Goal: Information Seeking & Learning: Find specific fact

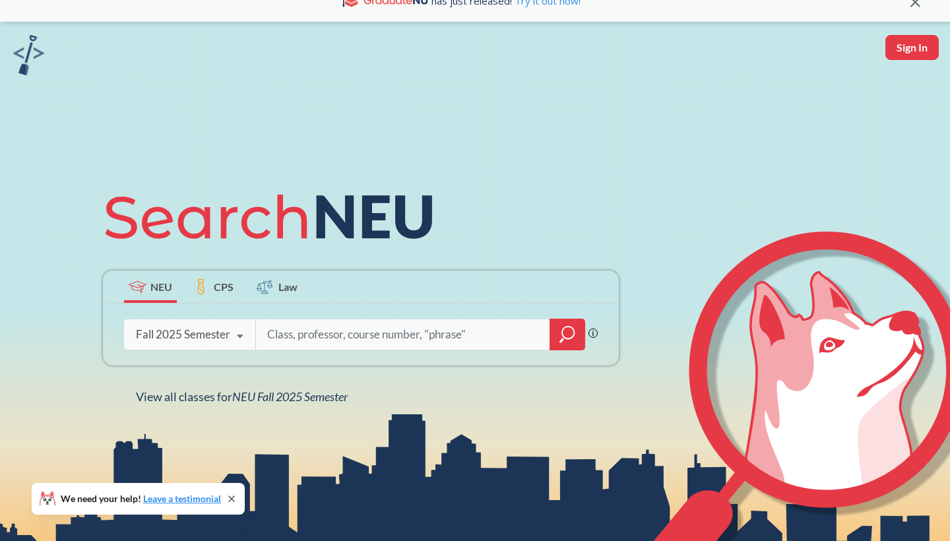
scroll to position [203, 0]
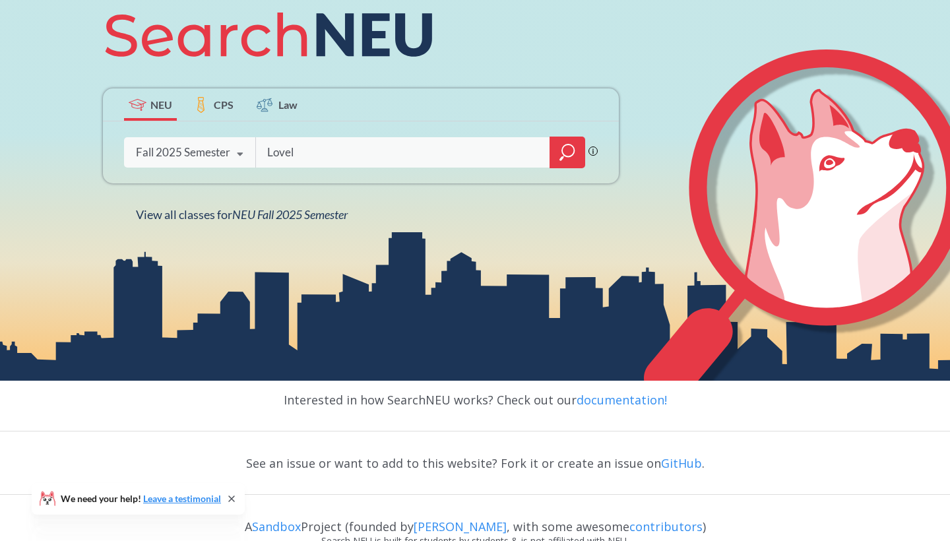
type input "Lovely"
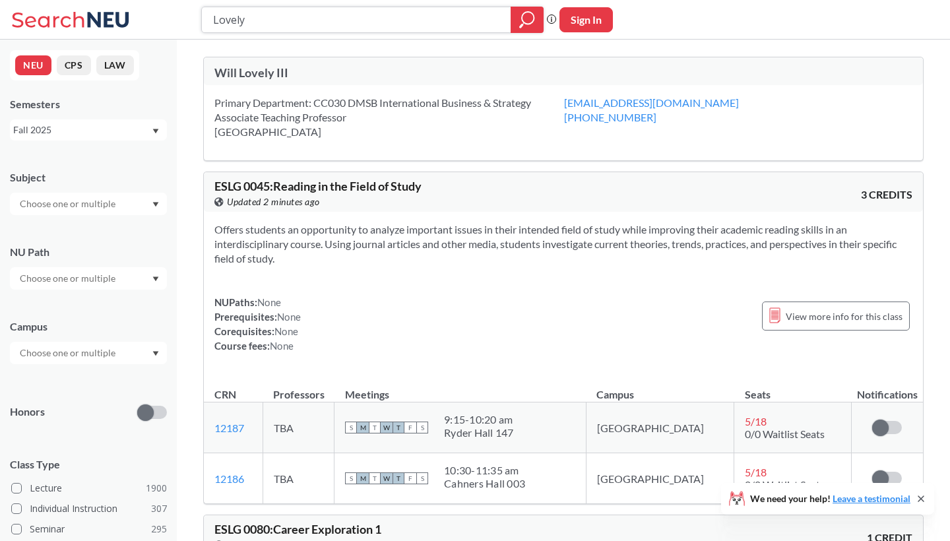
click at [524, 23] on icon "magnifying glass" at bounding box center [527, 20] width 16 height 18
click at [263, 71] on div "Will Lovely III" at bounding box center [388, 72] width 349 height 15
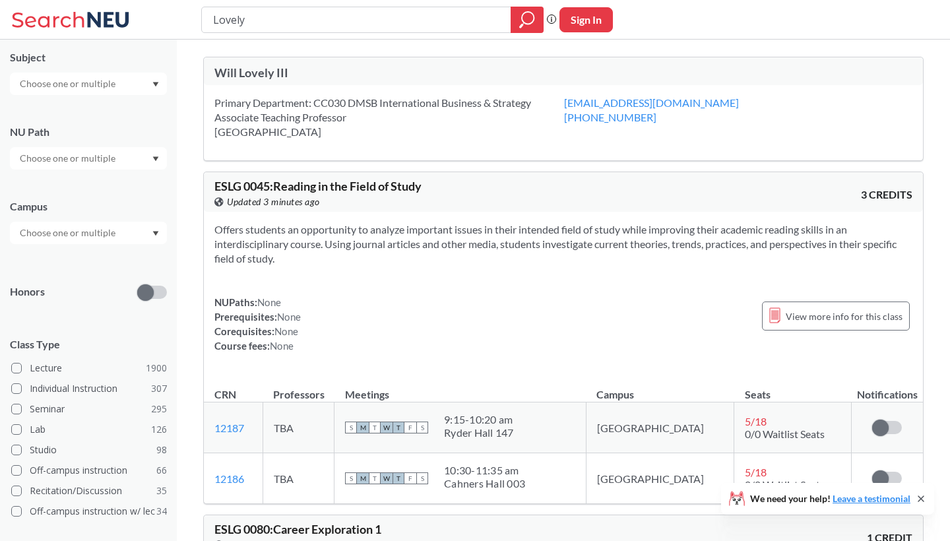
scroll to position [158, 0]
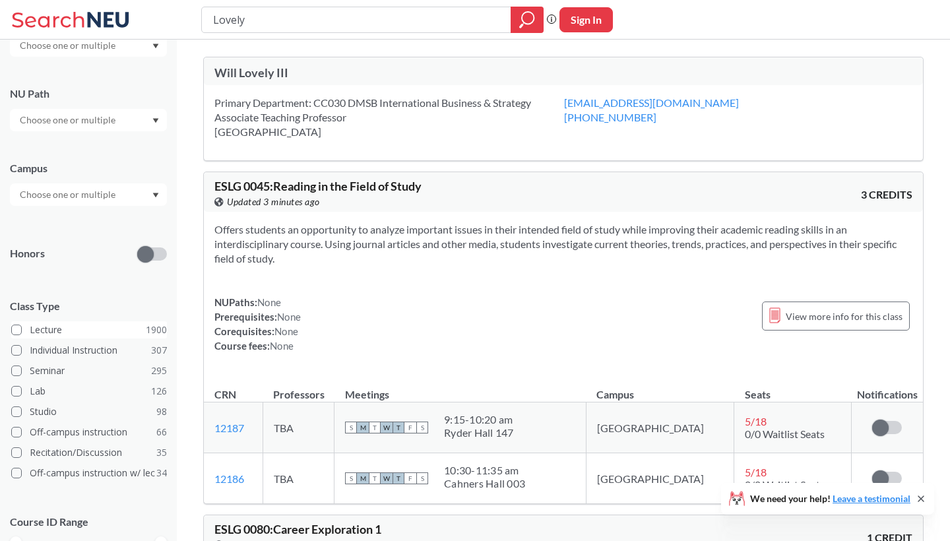
click at [40, 322] on label "Lecture 1900" at bounding box center [89, 329] width 156 height 17
click at [40, 323] on input "Lecture 1900" at bounding box center [35, 328] width 11 height 11
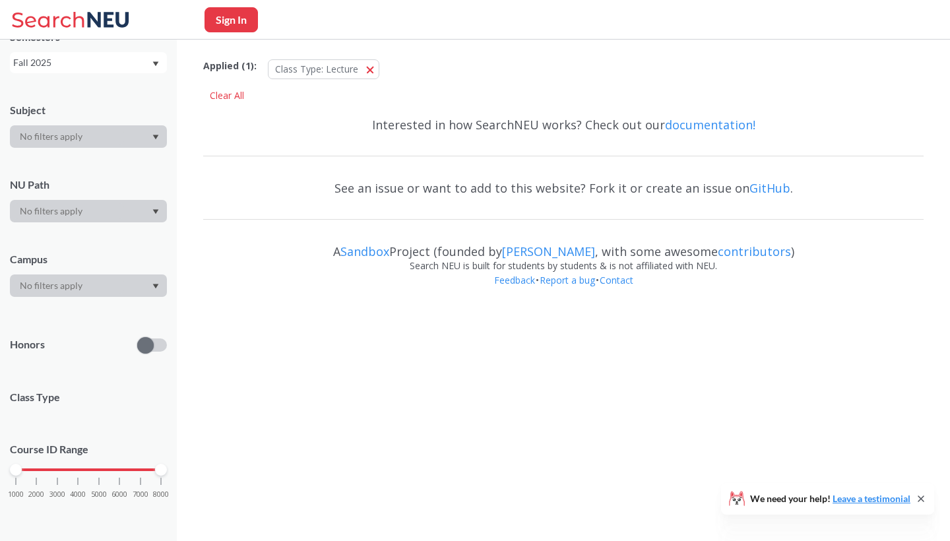
scroll to position [66, 0]
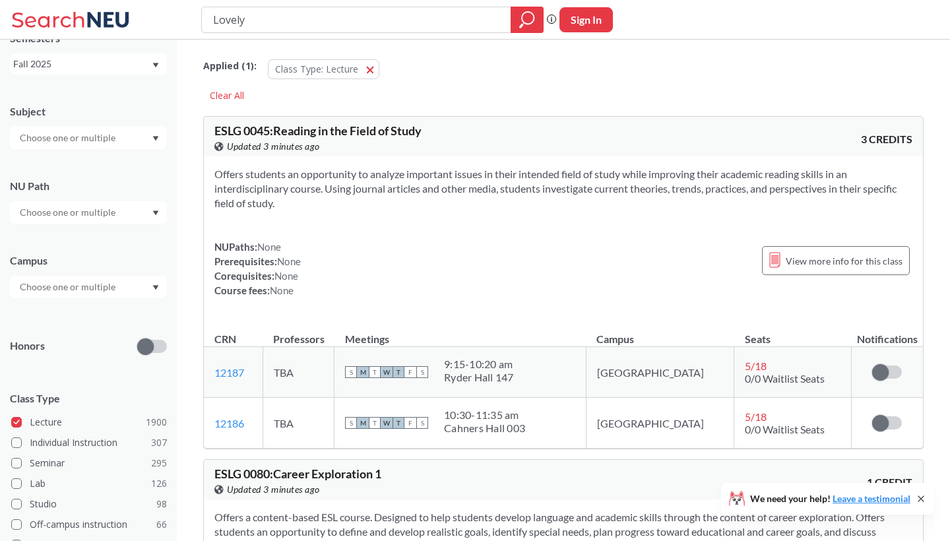
click at [265, 21] on input "Lovely" at bounding box center [357, 20] width 290 height 22
type input "Lovely"
click at [521, 25] on icon "magnifying glass" at bounding box center [521, 25] width 4 height 5
click at [125, 285] on div at bounding box center [88, 287] width 157 height 22
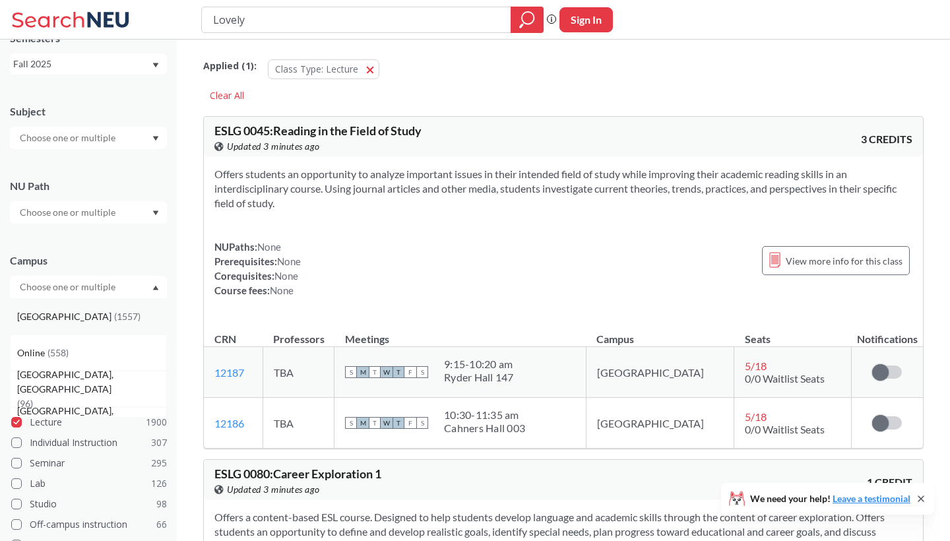
click at [112, 324] on div "[GEOGRAPHIC_DATA] ( 1557 )" at bounding box center [88, 316] width 157 height 36
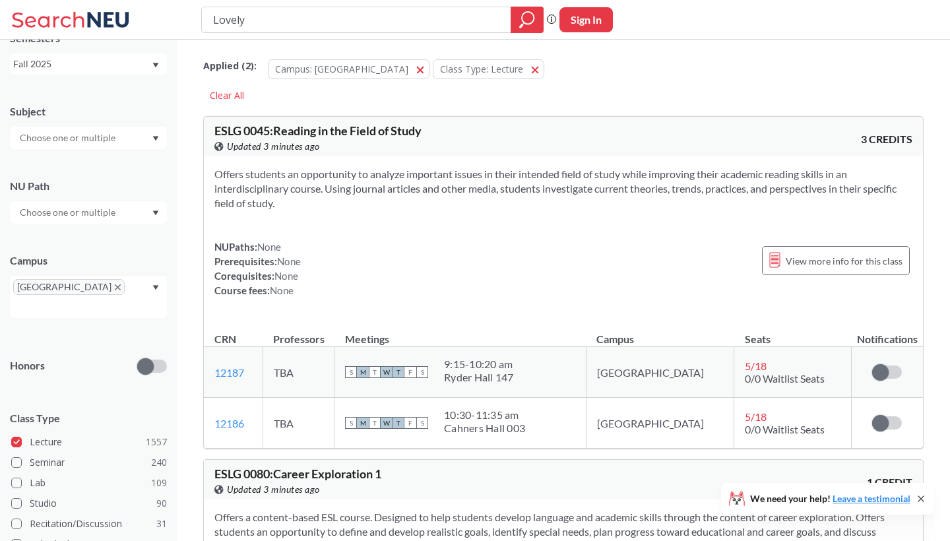
click at [117, 212] on input "text" at bounding box center [68, 212] width 111 height 16
click at [112, 140] on input "text" at bounding box center [68, 138] width 111 height 16
click at [95, 143] on input "into" at bounding box center [68, 138] width 111 height 16
type input "int"
click at [94, 170] on p "International Business" at bounding box center [91, 174] width 149 height 13
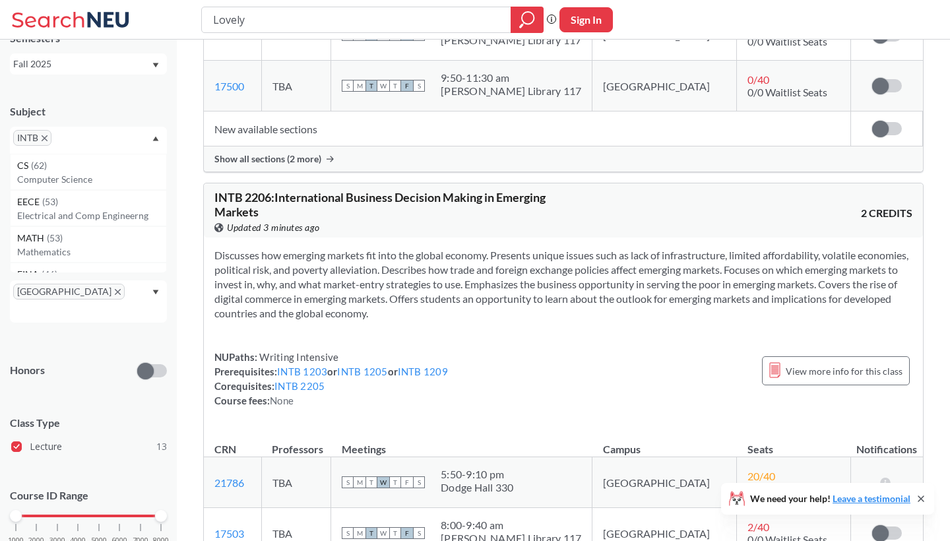
scroll to position [1882, 0]
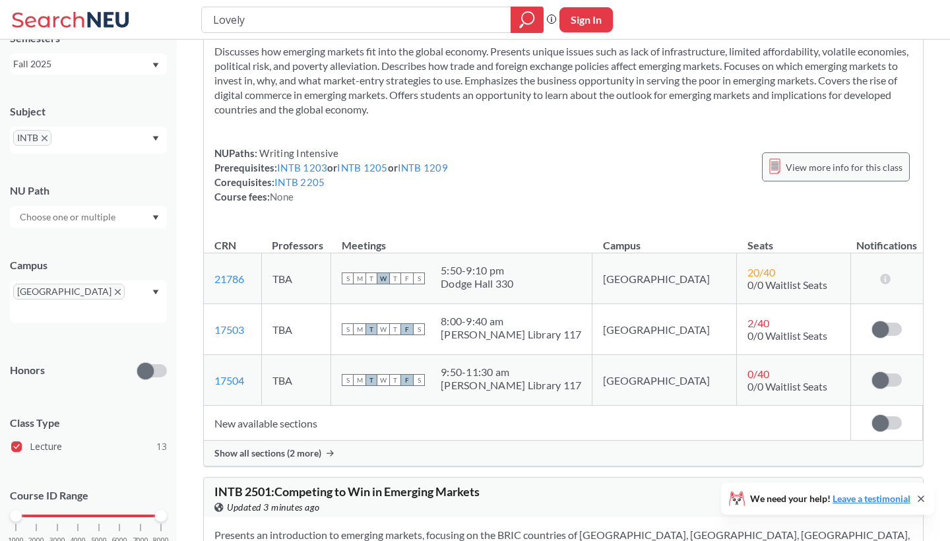
click at [805, 152] on div "View more info for this class" at bounding box center [836, 166] width 148 height 29
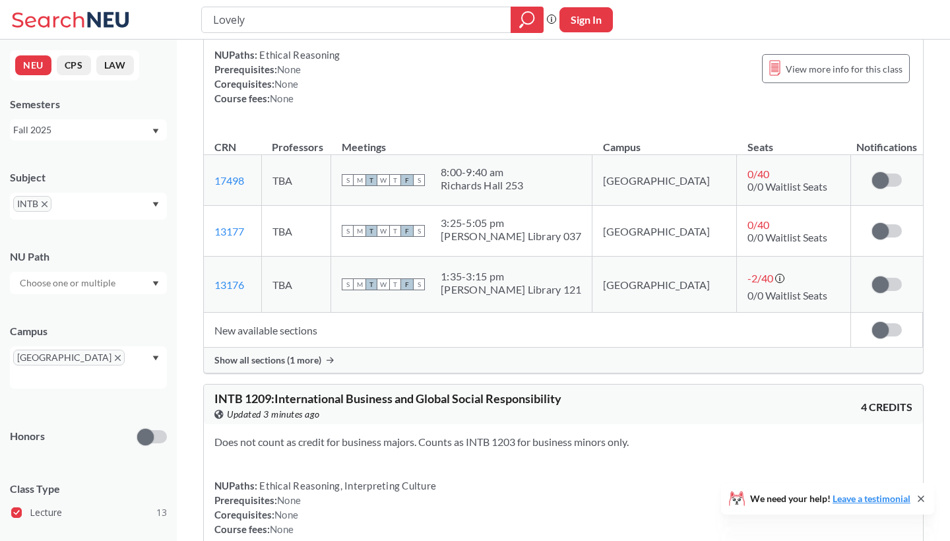
scroll to position [542, 0]
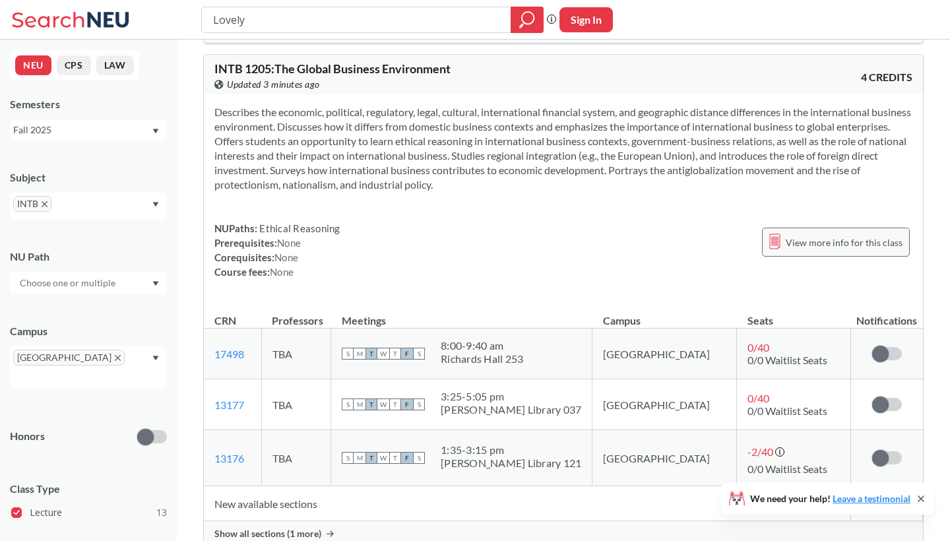
click at [842, 234] on span "View more info for this class" at bounding box center [844, 242] width 117 height 16
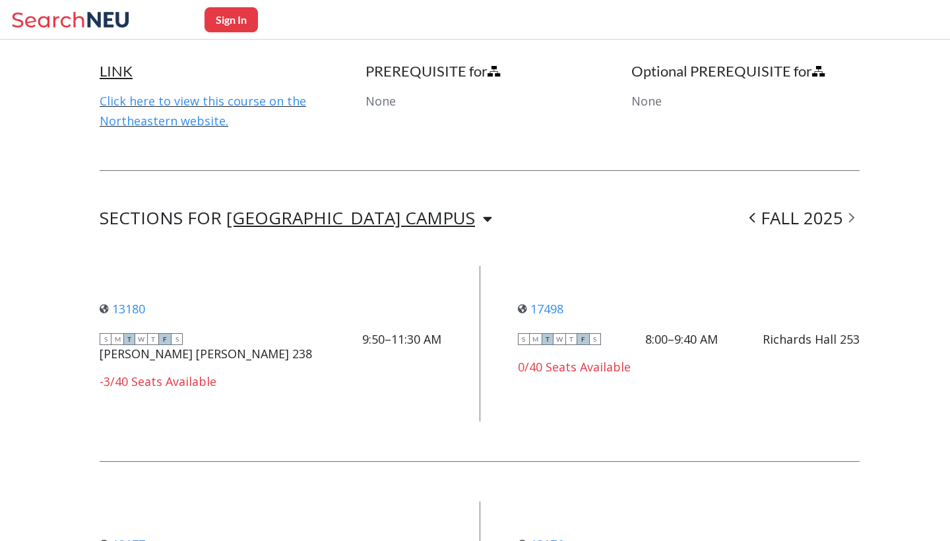
scroll to position [803, 0]
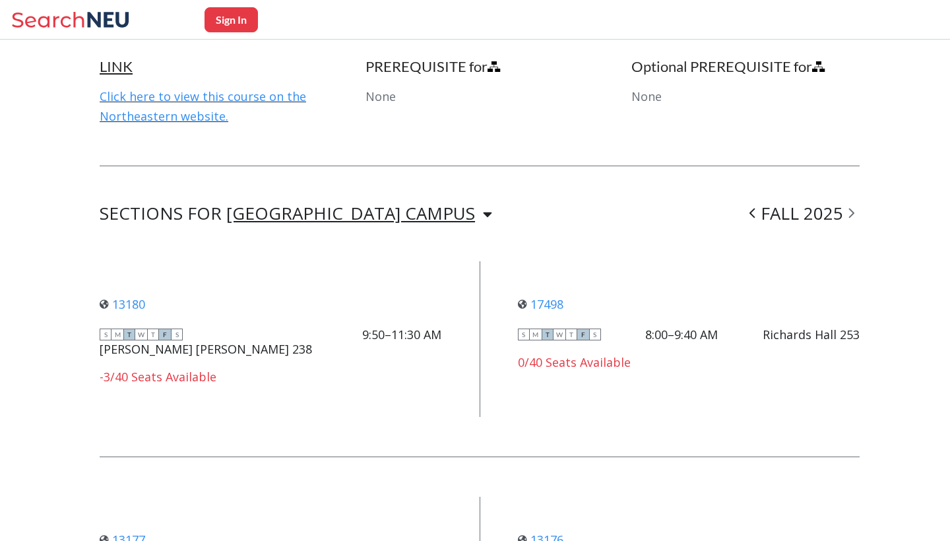
click at [264, 82] on div "LINK Click here to view this course on the Northeastern website." at bounding box center [214, 91] width 228 height 69
click at [264, 94] on link "Click here to view this course on the Northeastern website." at bounding box center [203, 106] width 206 height 36
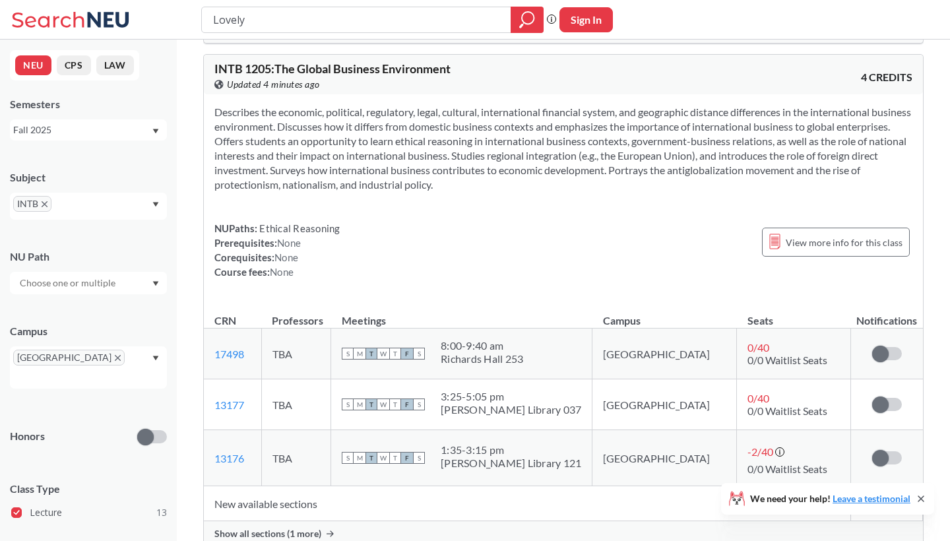
click at [77, 64] on button "CPS" at bounding box center [74, 65] width 34 height 20
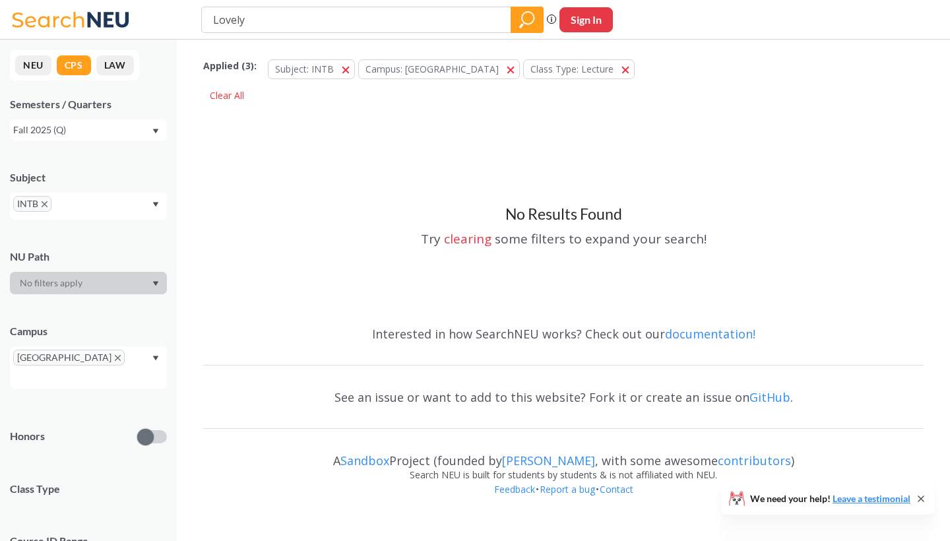
click at [26, 78] on div "NEU CPS LAW" at bounding box center [74, 65] width 129 height 30
click at [26, 73] on button "NEU" at bounding box center [33, 65] width 36 height 20
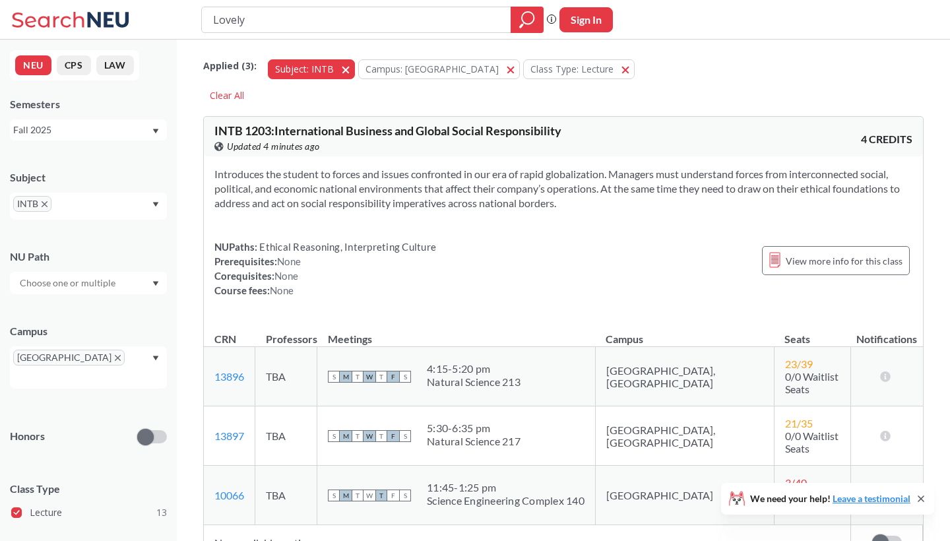
click at [350, 72] on span "button" at bounding box center [350, 69] width 0 height 13
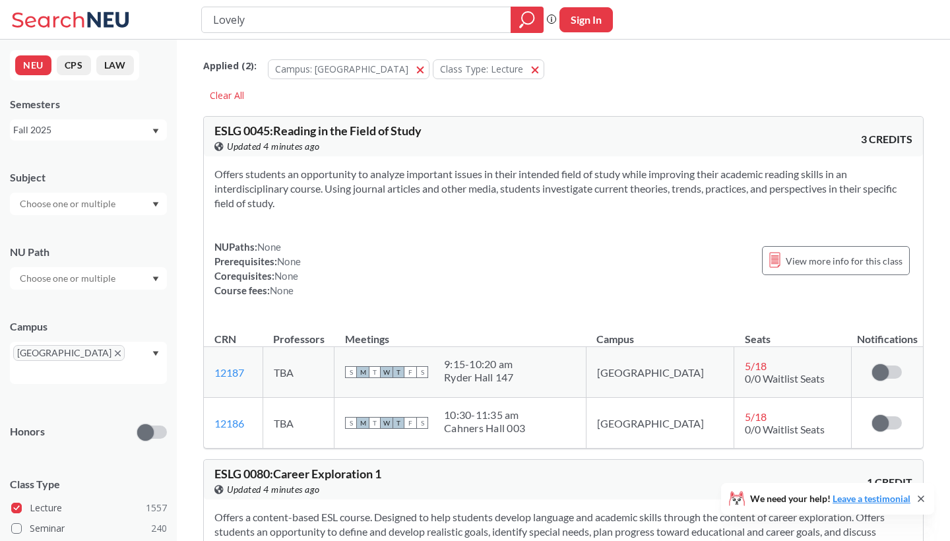
click at [340, 72] on span "Campus: [GEOGRAPHIC_DATA]" at bounding box center [341, 69] width 133 height 13
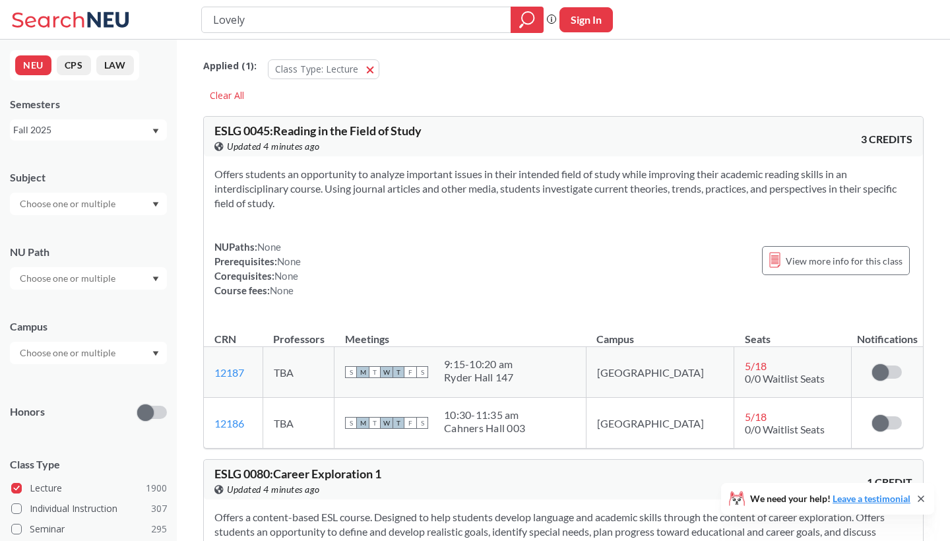
click at [340, 72] on span "Class Type: Lecture" at bounding box center [316, 69] width 83 height 13
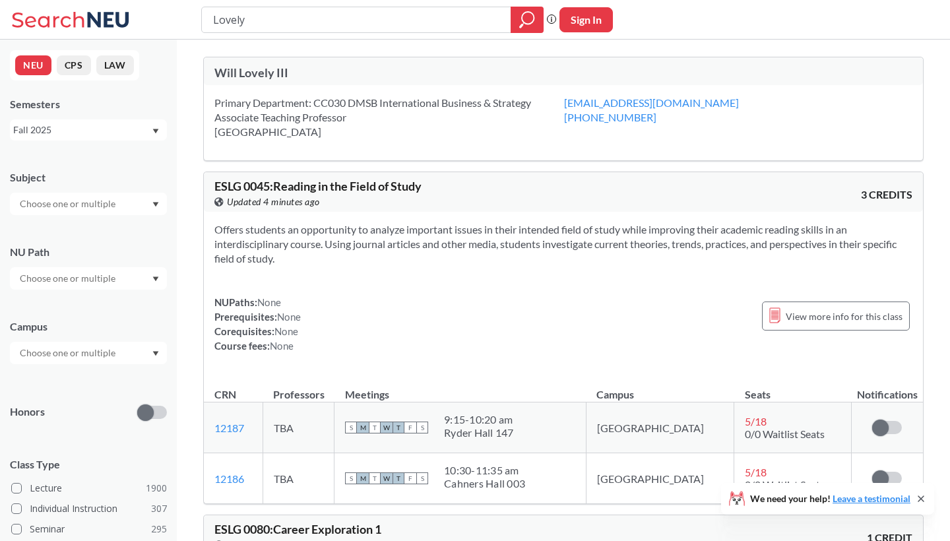
click at [253, 77] on div "Will Lovely III" at bounding box center [388, 72] width 349 height 15
click at [292, 20] on input "Lovely" at bounding box center [357, 20] width 290 height 22
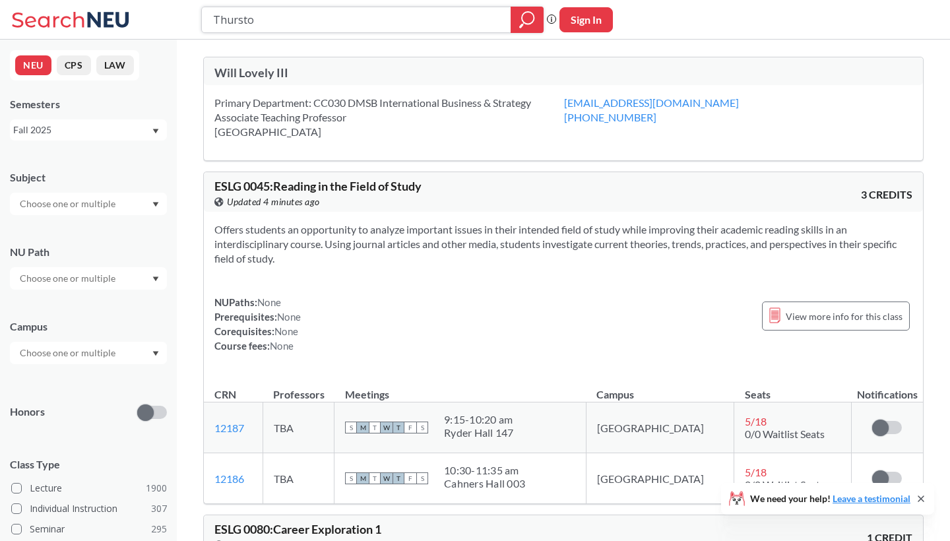
type input "[PERSON_NAME]"
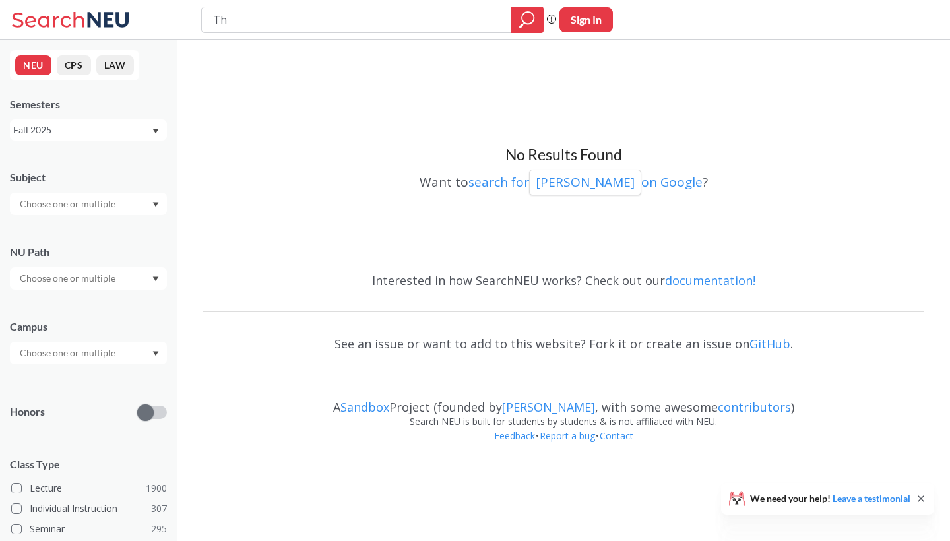
type input "T"
type input "[PERSON_NAME]"
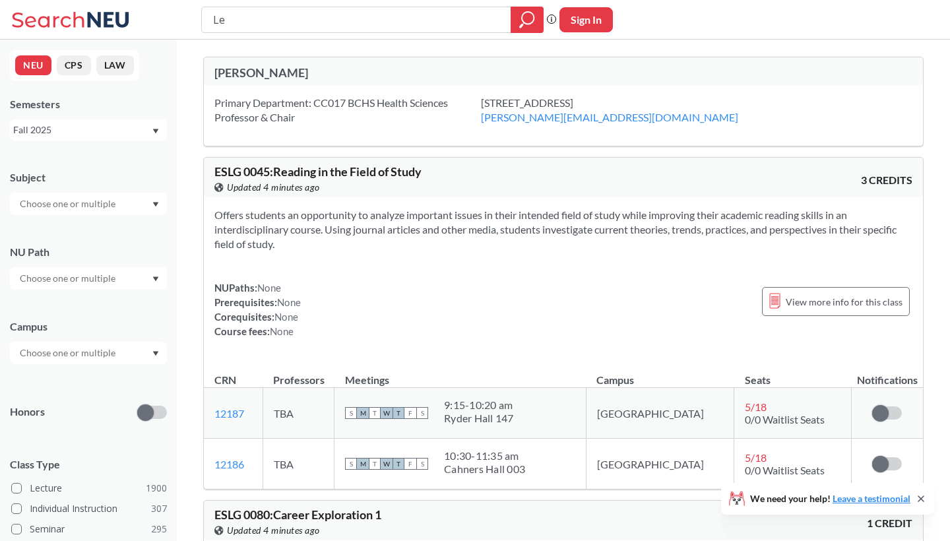
type input "L"
type input "Idia"
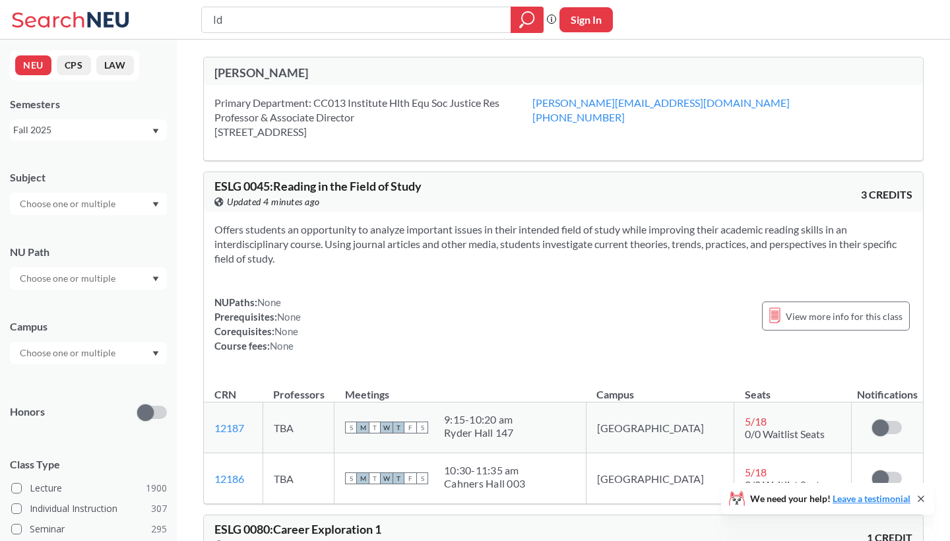
type input "I"
type input "[PERSON_NAME]"
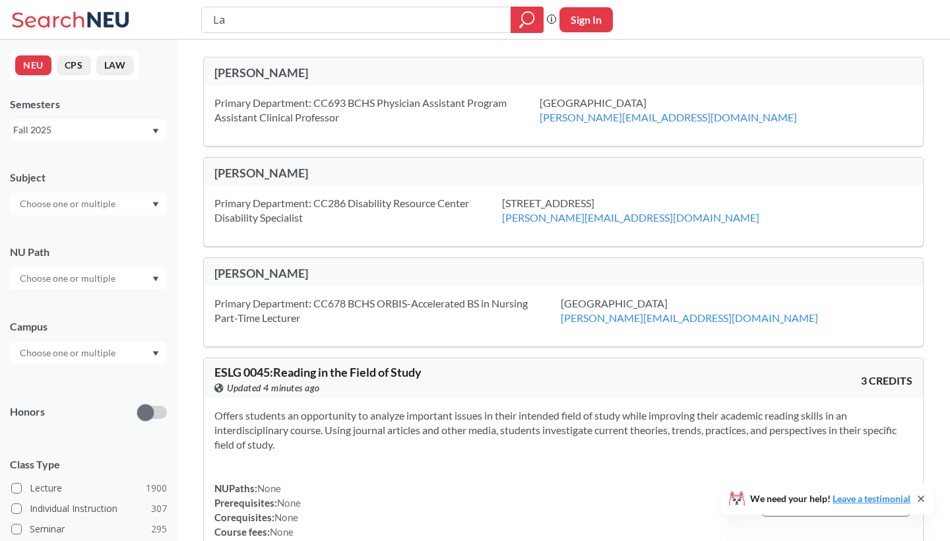
type input "L"
type input "[PERSON_NAME]"
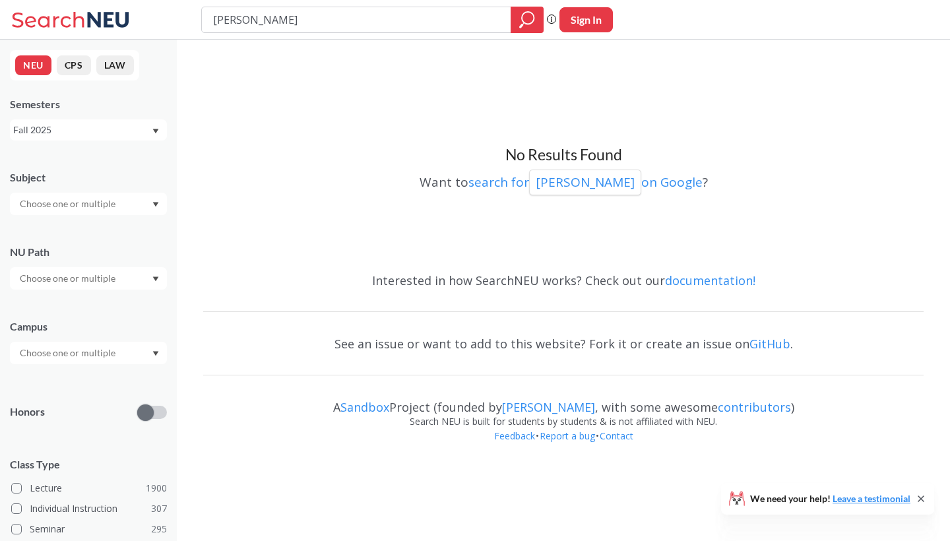
click at [292, 26] on input "[PERSON_NAME]" at bounding box center [357, 20] width 290 height 22
type input "[PERSON_NAME]"
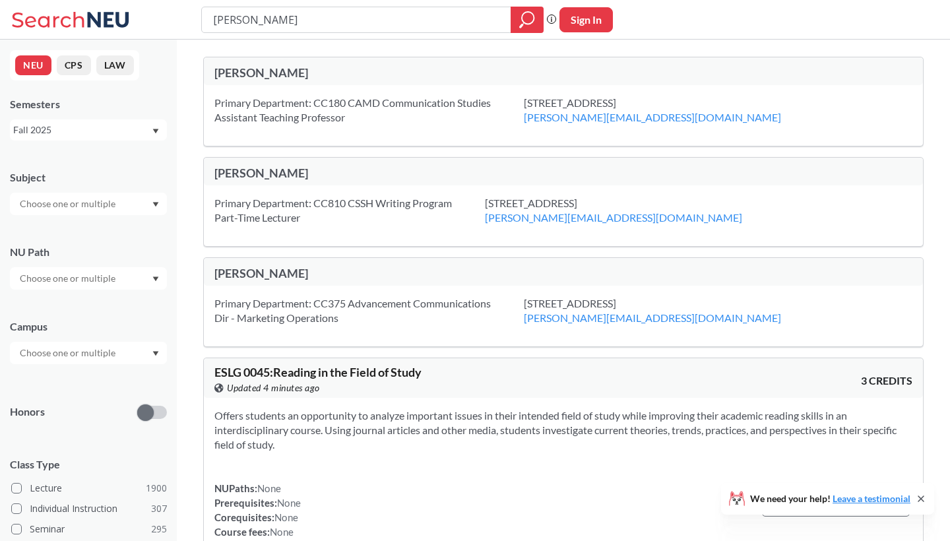
click at [265, 187] on div "Primary Department: CC810 CSSH Writing Program Part-Time Lecturer [STREET_ADDRE…" at bounding box center [563, 215] width 719 height 61
click at [266, 172] on div "[PERSON_NAME]" at bounding box center [388, 173] width 349 height 15
click at [309, 30] on input "[PERSON_NAME]" at bounding box center [357, 20] width 290 height 22
click at [310, 11] on input "[PERSON_NAME]" at bounding box center [357, 20] width 290 height 22
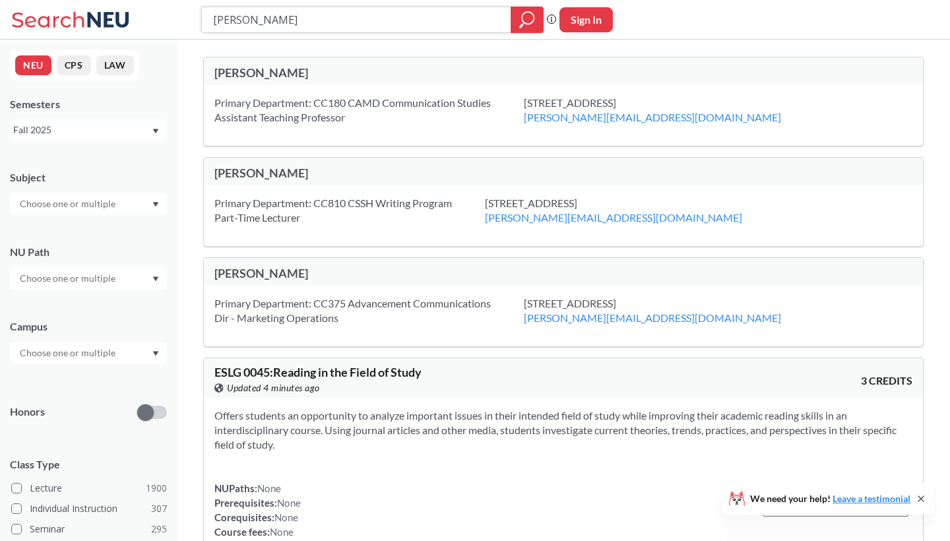
click at [310, 11] on input "[PERSON_NAME]" at bounding box center [357, 20] width 290 height 22
type input "kinzinger"
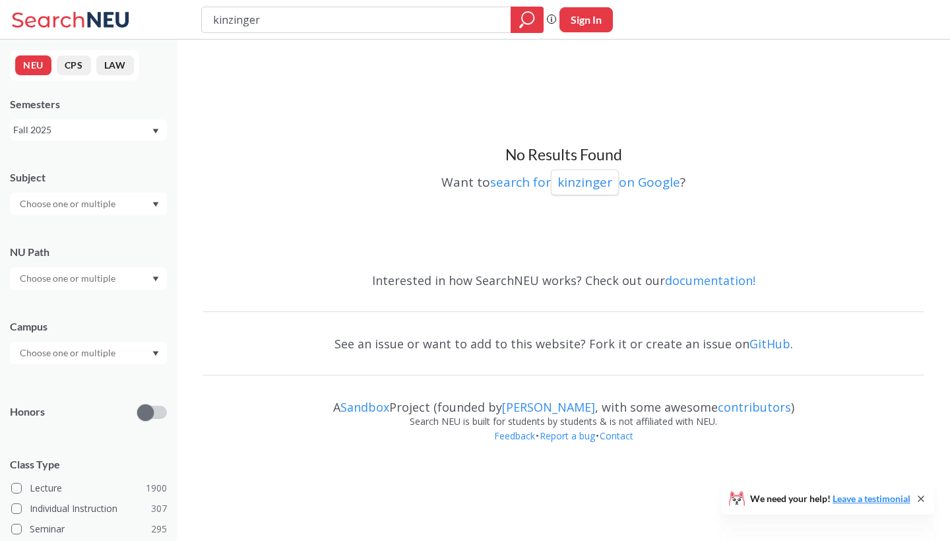
click at [310, 11] on input "kinzinger" at bounding box center [357, 20] width 290 height 22
type input "[PERSON_NAME]"
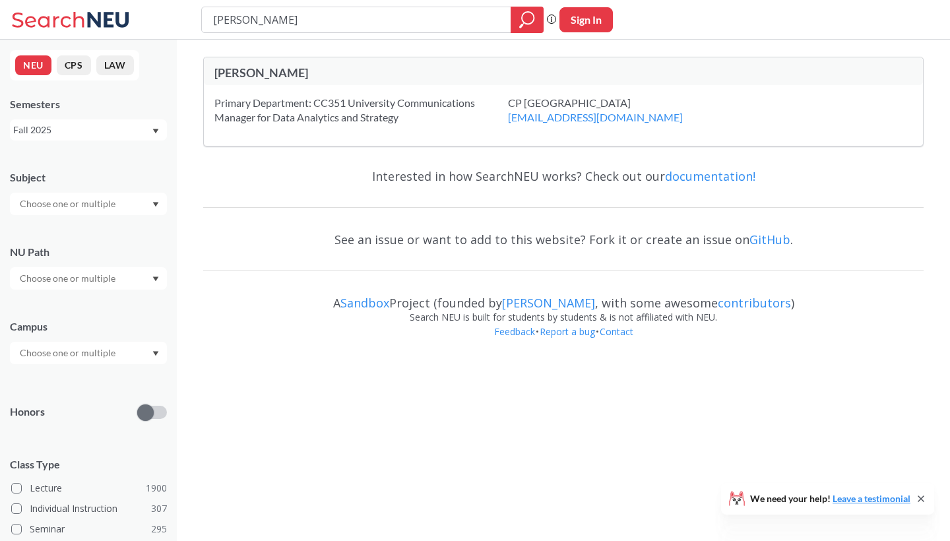
click at [311, 11] on input "[PERSON_NAME]" at bounding box center [357, 20] width 290 height 22
type input "Lovely"
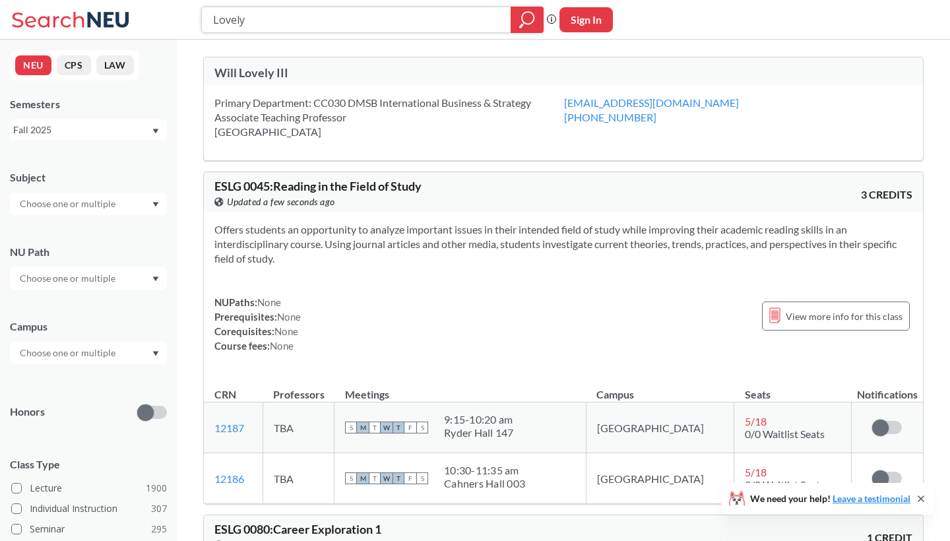
click at [426, 16] on input "Lovely" at bounding box center [357, 20] width 290 height 22
type input "Majed"
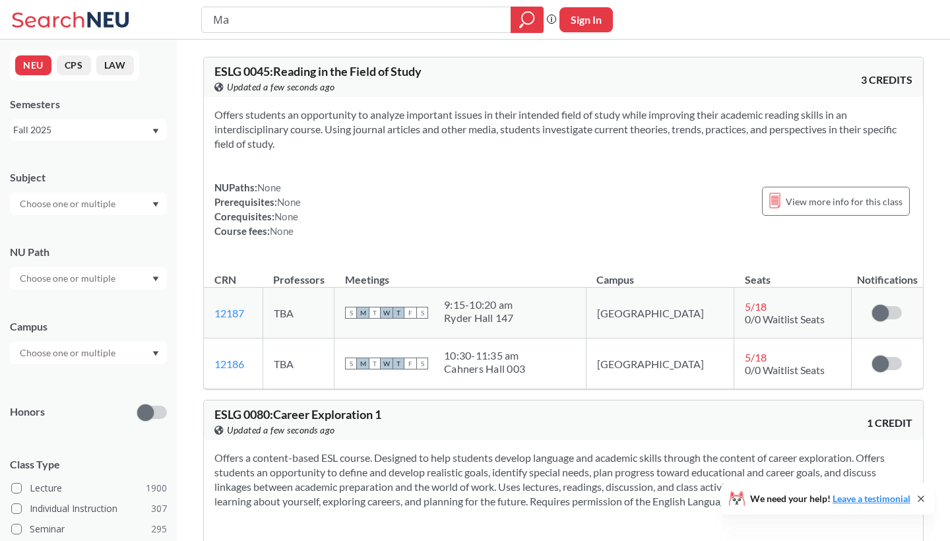
type input "M"
type input "Ashy"
click at [426, 15] on input "Ashy" at bounding box center [357, 20] width 290 height 22
type input "[PERSON_NAME]"
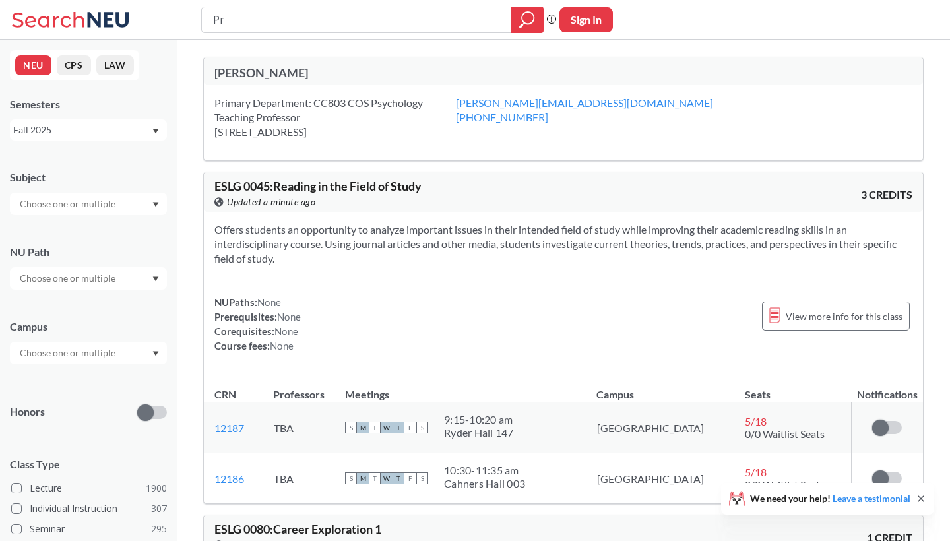
type input "P"
type input "[PERSON_NAME]"
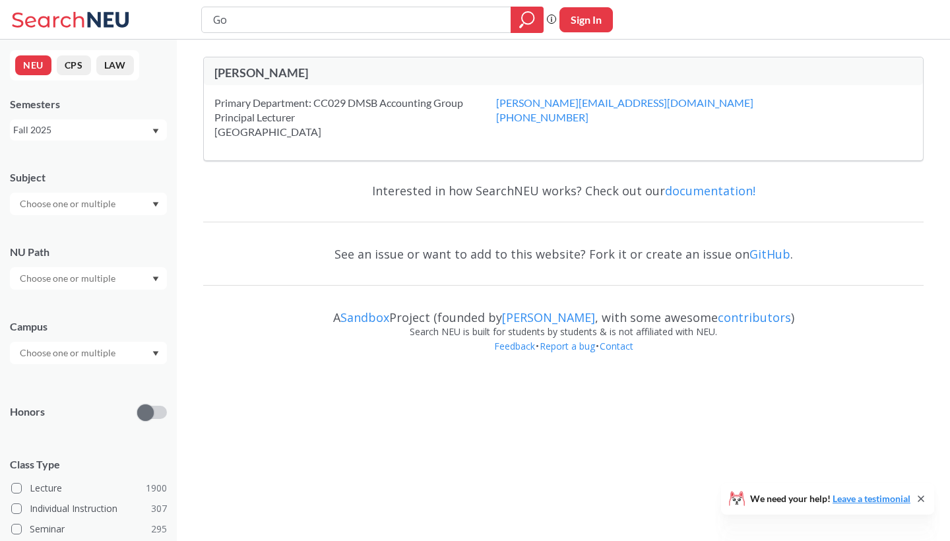
type input "G"
type input "Loredana"
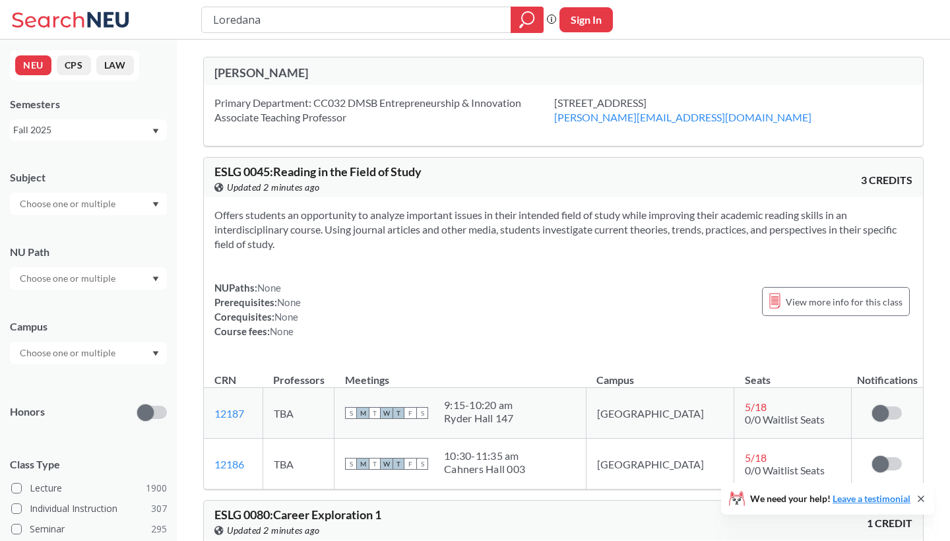
click at [598, 20] on button "Sign In" at bounding box center [585, 19] width 53 height 25
select select "US"
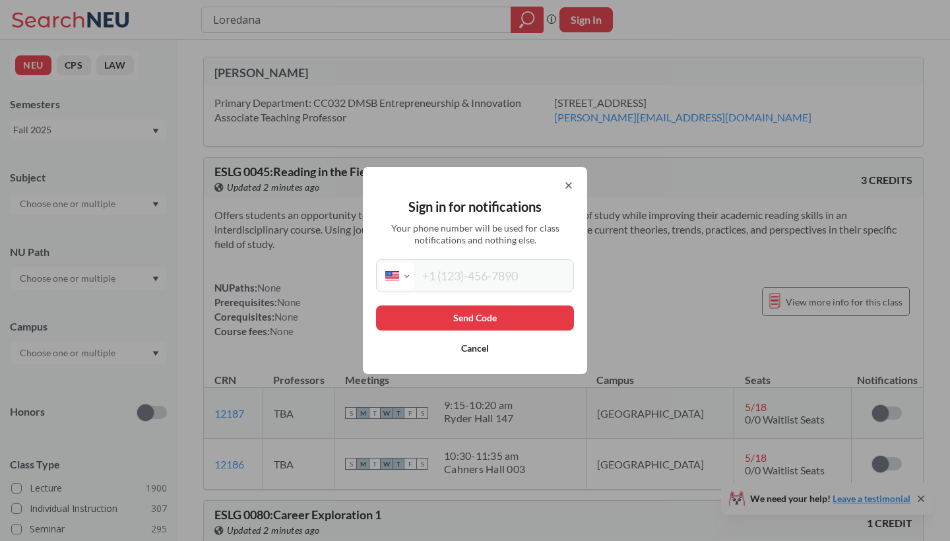
click at [523, 269] on input "tel" at bounding box center [492, 276] width 156 height 26
type input "[PHONE_NUMBER]"
click at [525, 313] on button "Send Code" at bounding box center [475, 317] width 198 height 25
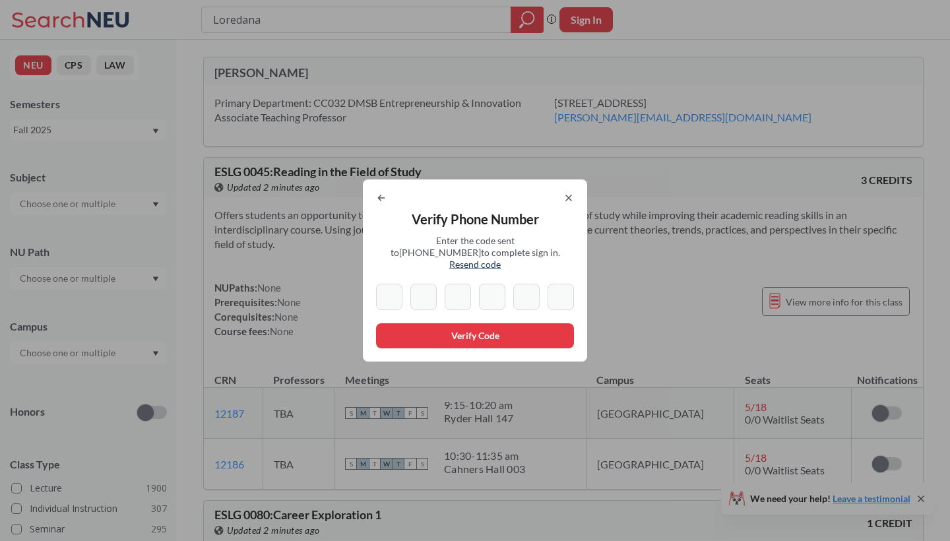
type input "0"
type input "9"
type input "2"
type input "0"
type input "6"
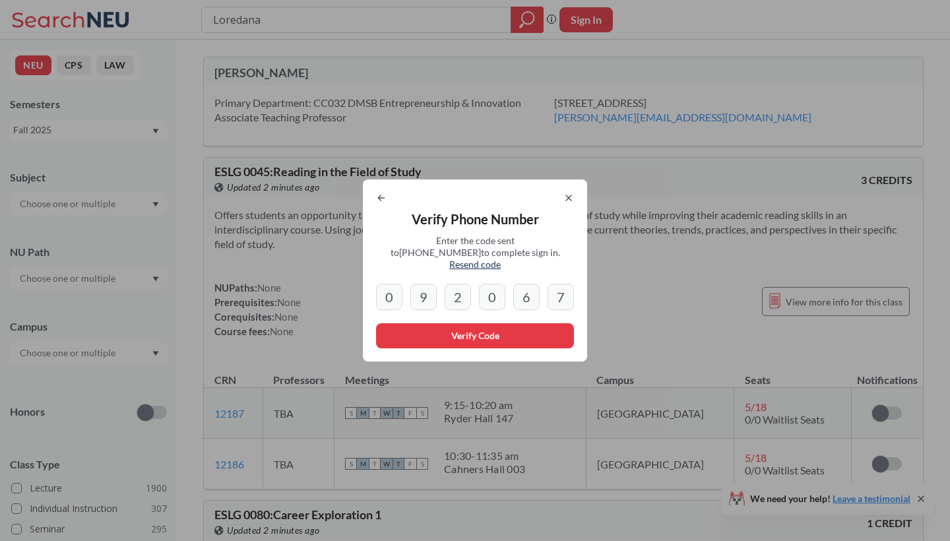
type input "7"
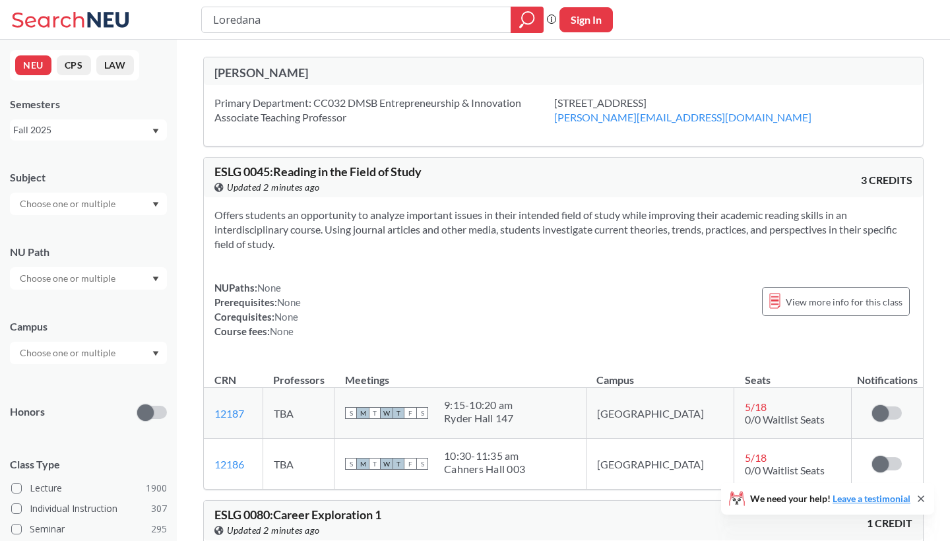
click at [586, 25] on button "Sign In" at bounding box center [585, 19] width 53 height 25
select select "US"
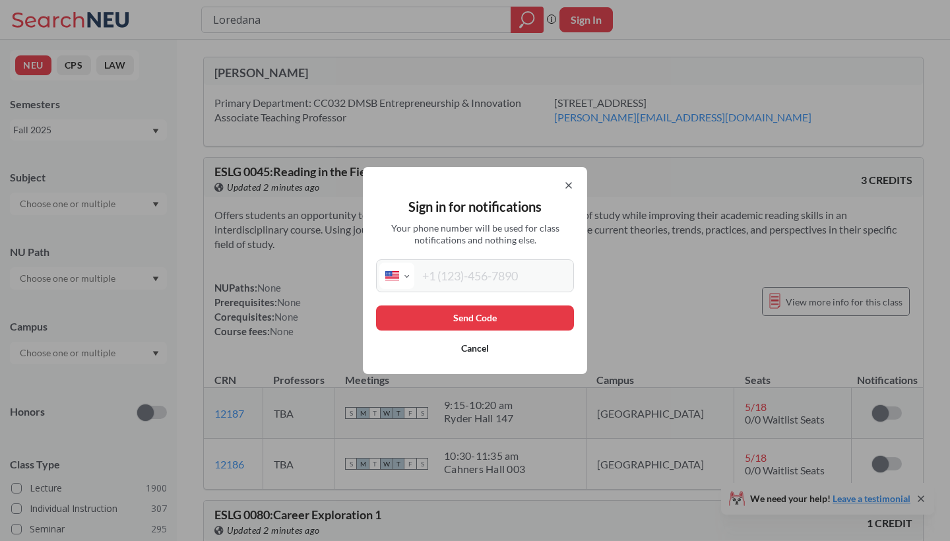
click at [483, 342] on button "Cancel" at bounding box center [475, 348] width 198 height 25
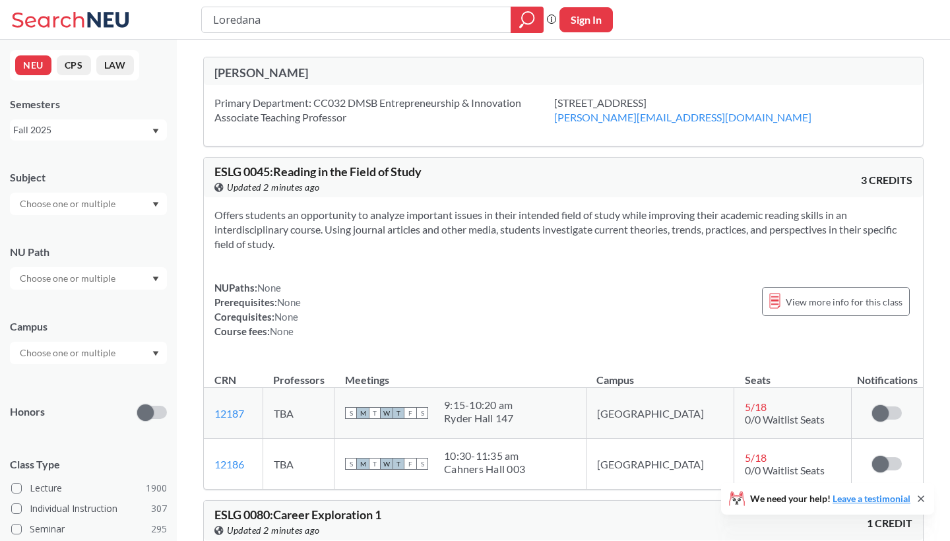
click at [74, 209] on input "text" at bounding box center [68, 204] width 111 height 16
click at [328, 16] on input "Loredana" at bounding box center [357, 20] width 290 height 22
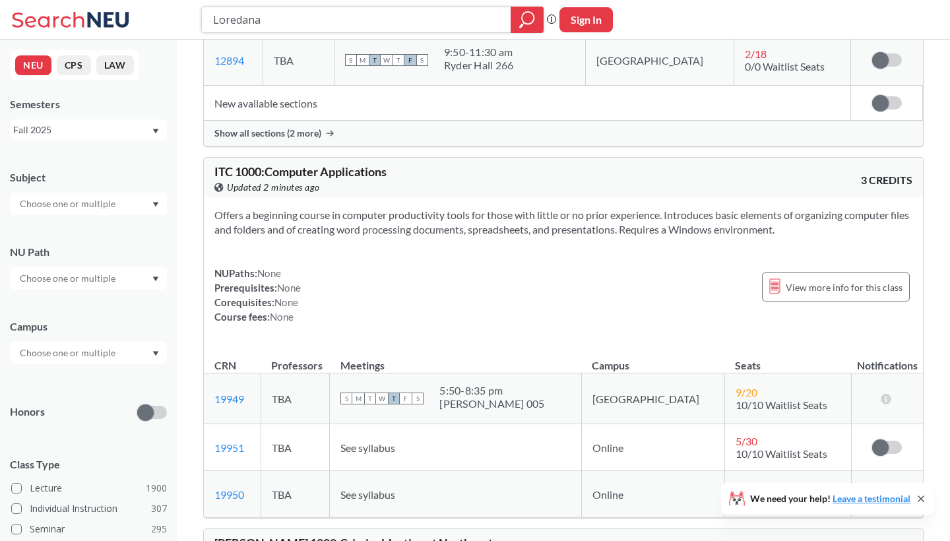
scroll to position [4313, 0]
